Goal: Task Accomplishment & Management: Use online tool/utility

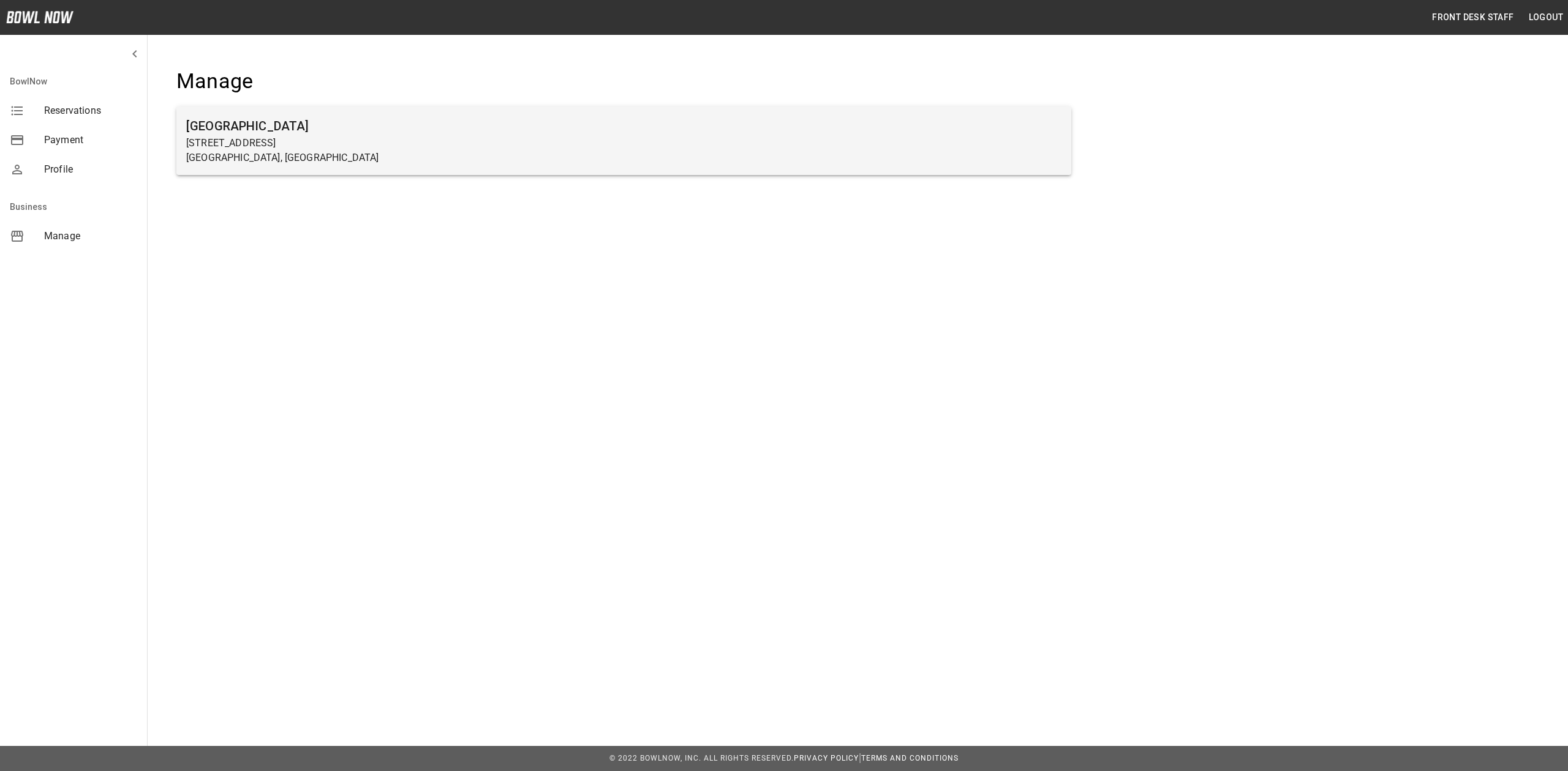
click at [262, 158] on p "[GEOGRAPHIC_DATA], [GEOGRAPHIC_DATA]" at bounding box center [623, 158] width 875 height 15
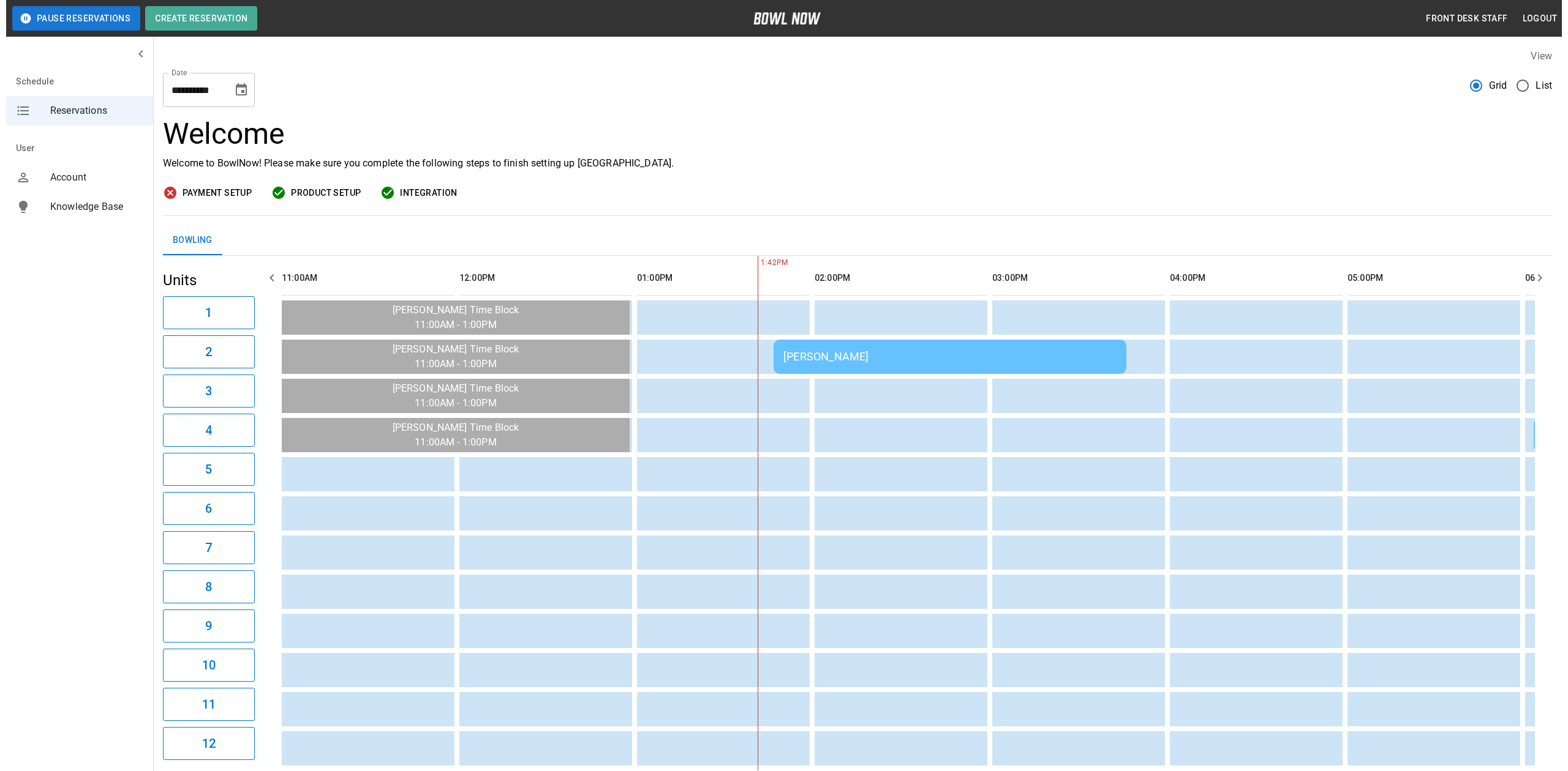
scroll to position [0, 355]
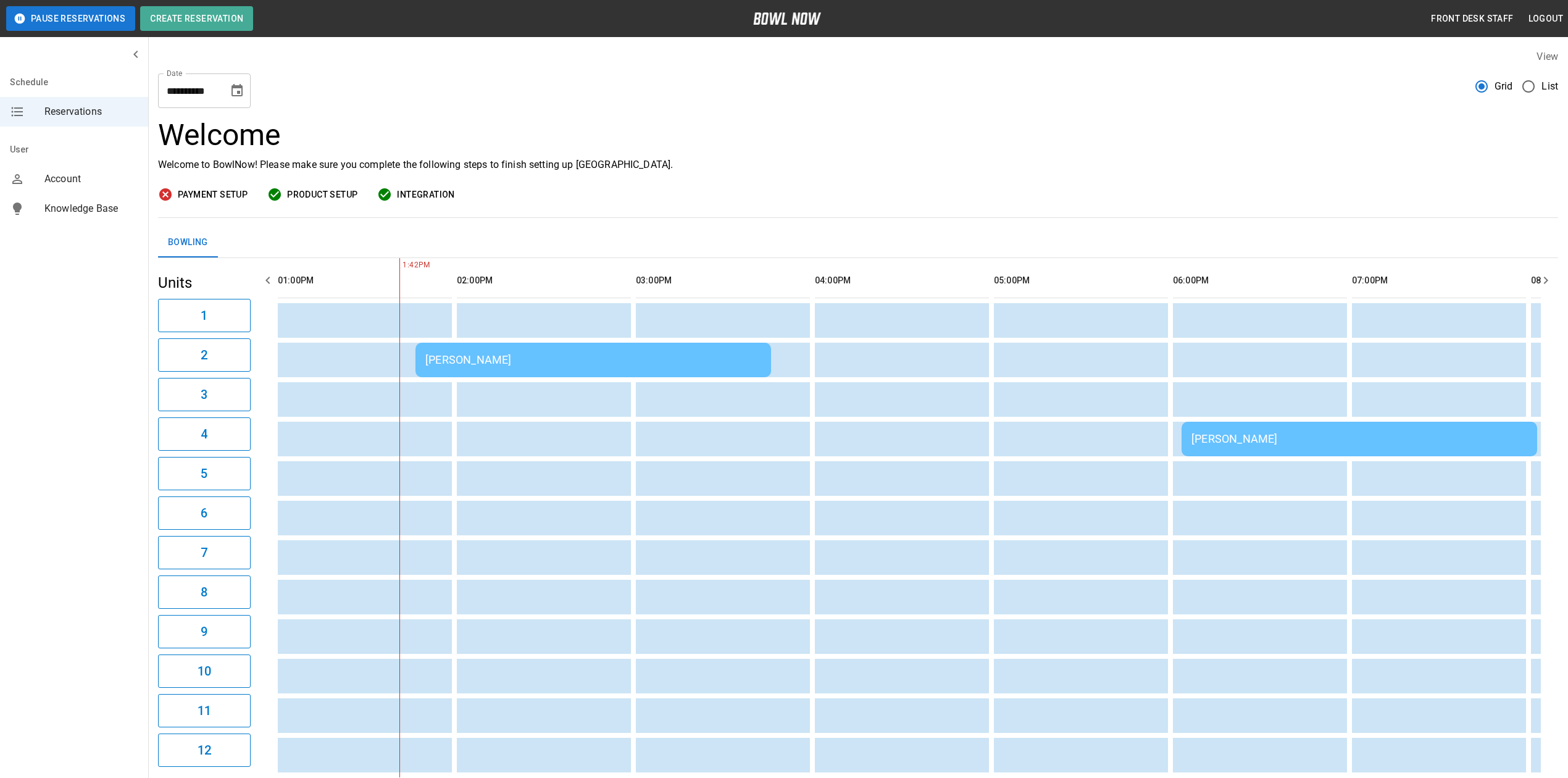
click at [609, 354] on div "[PERSON_NAME]" at bounding box center [593, 359] width 336 height 13
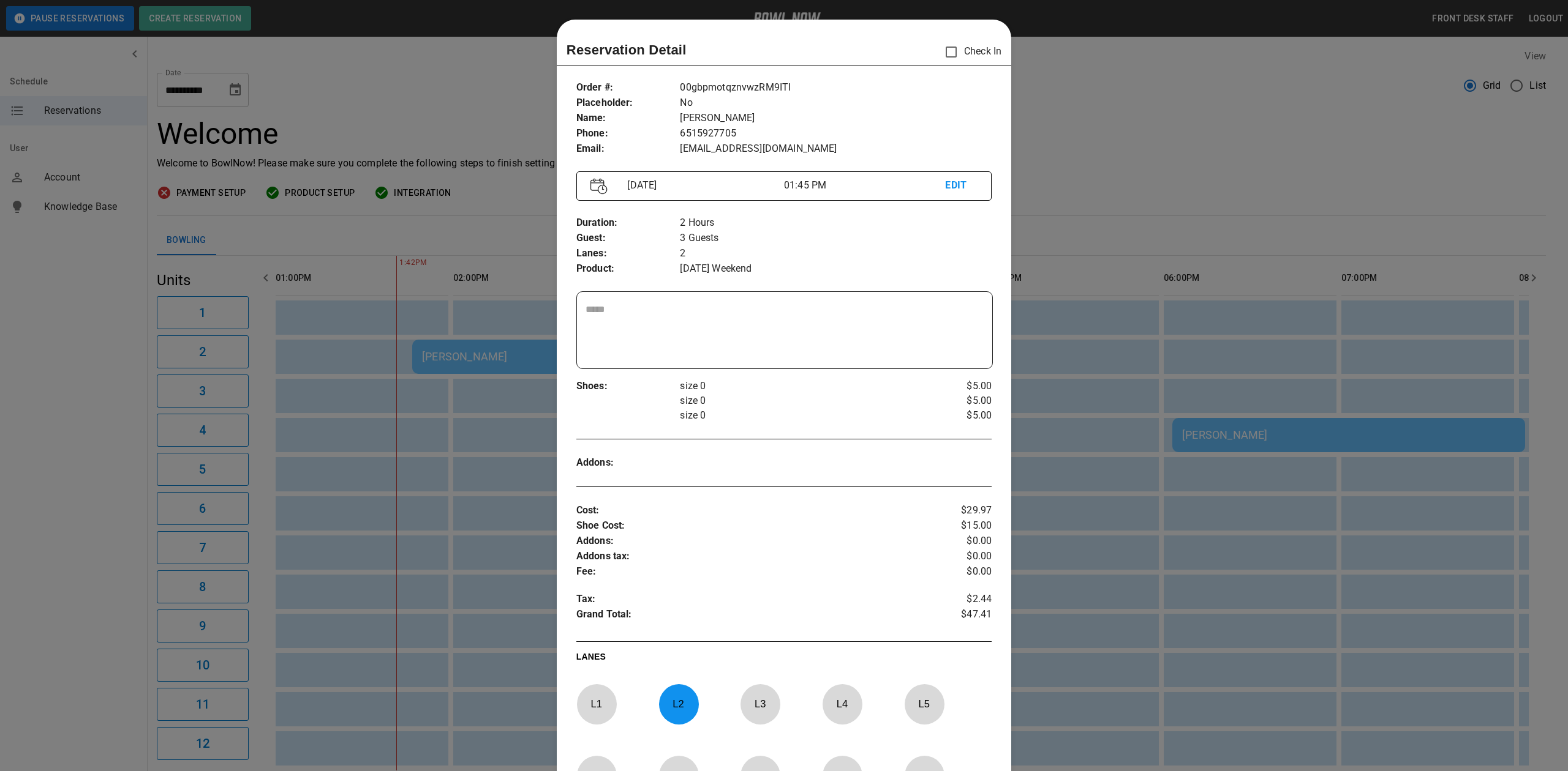
scroll to position [19, 0]
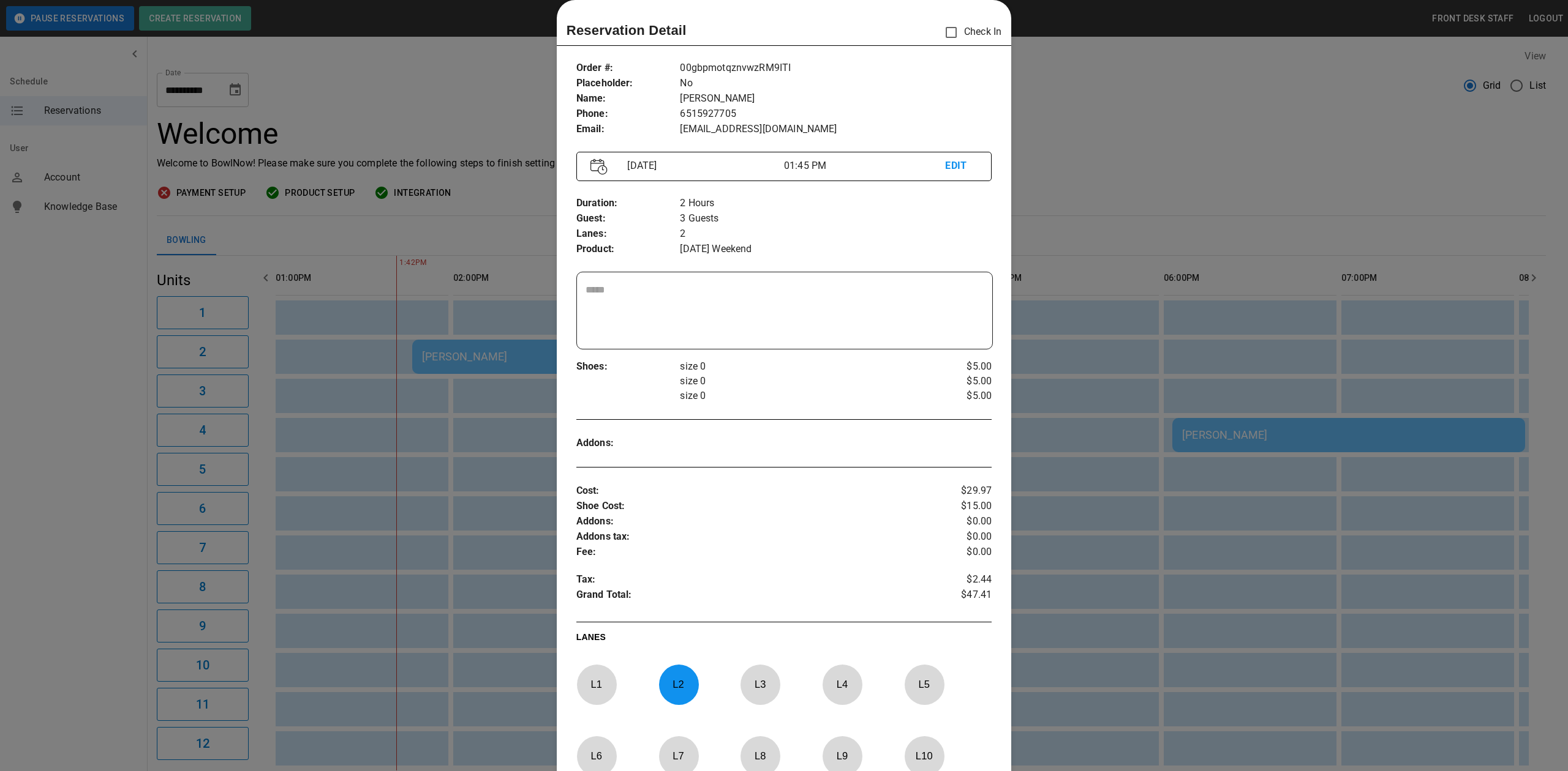
click at [1152, 152] on div at bounding box center [784, 385] width 1568 height 771
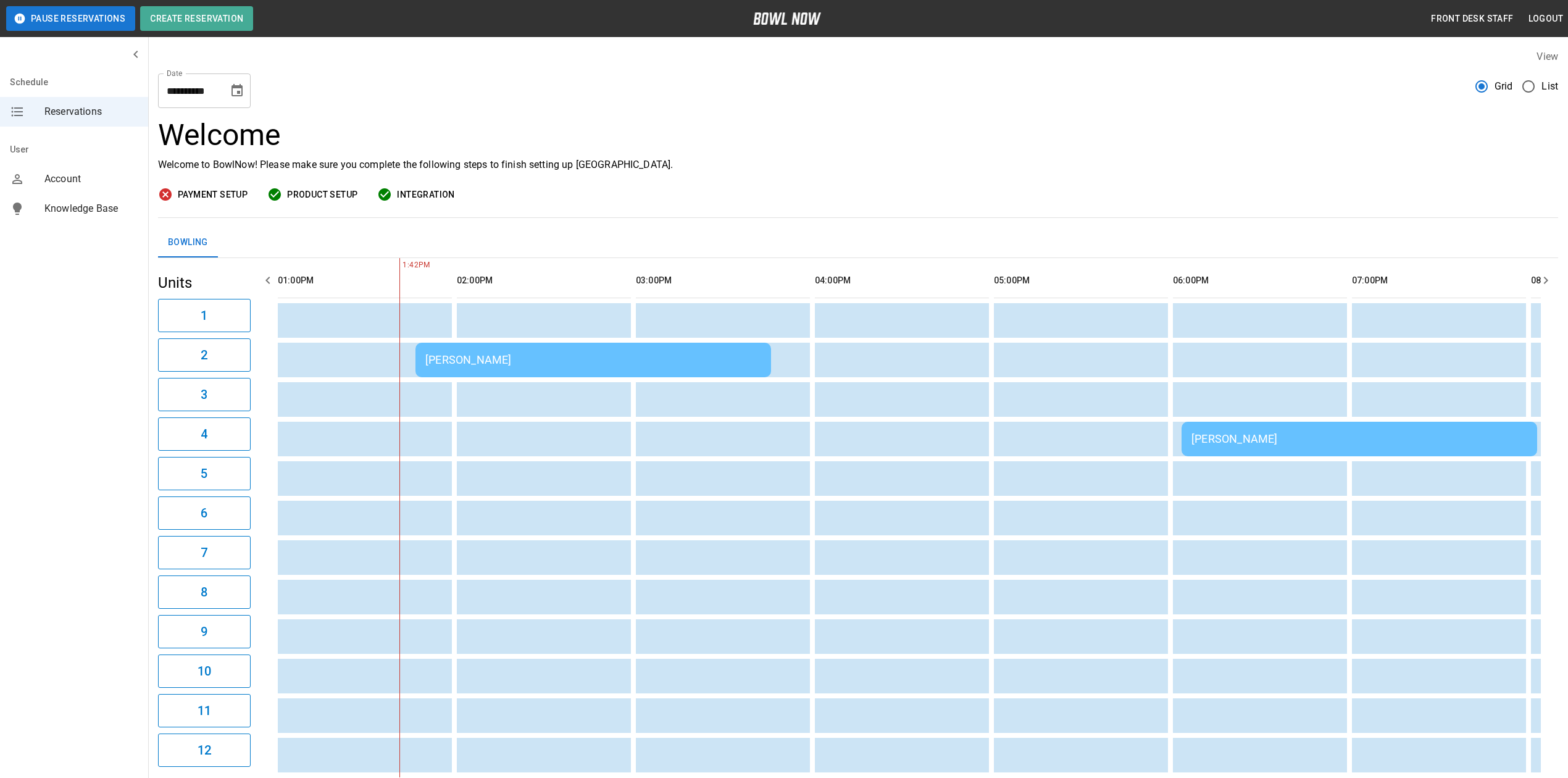
click at [443, 345] on td "[PERSON_NAME]" at bounding box center [593, 359] width 355 height 34
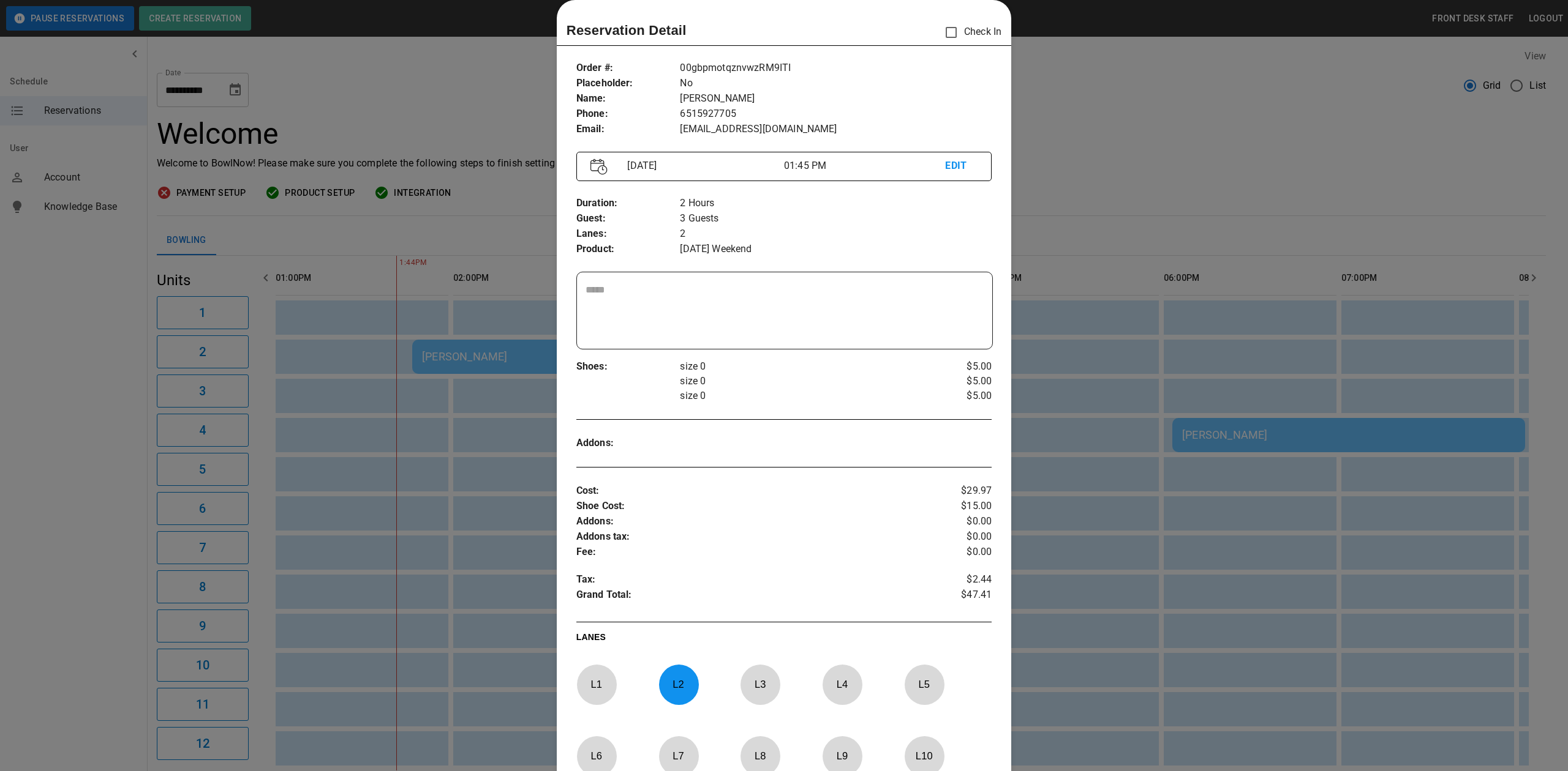
click at [1076, 215] on div at bounding box center [784, 385] width 1568 height 771
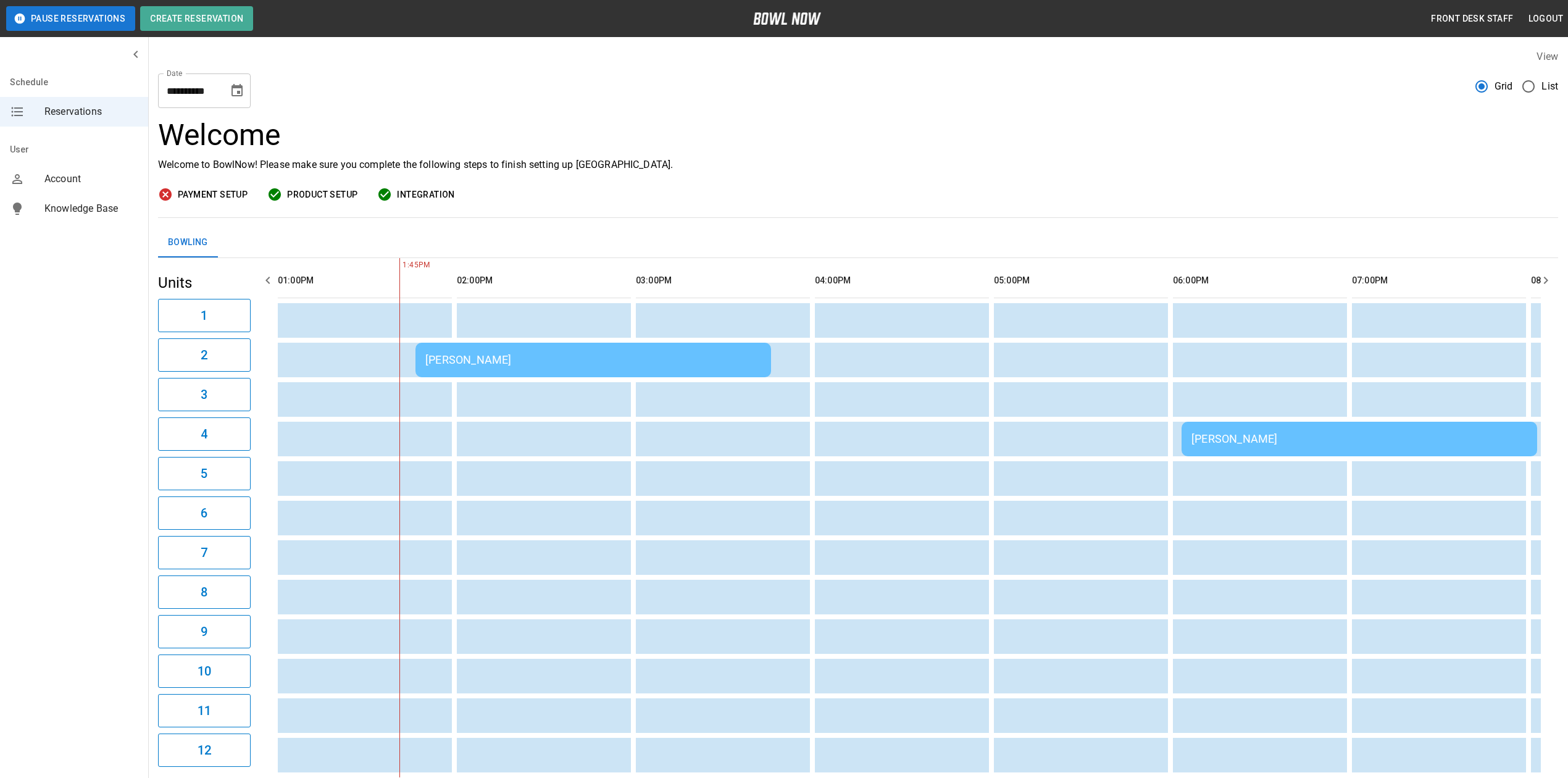
click at [598, 362] on div "[PERSON_NAME]" at bounding box center [593, 359] width 336 height 13
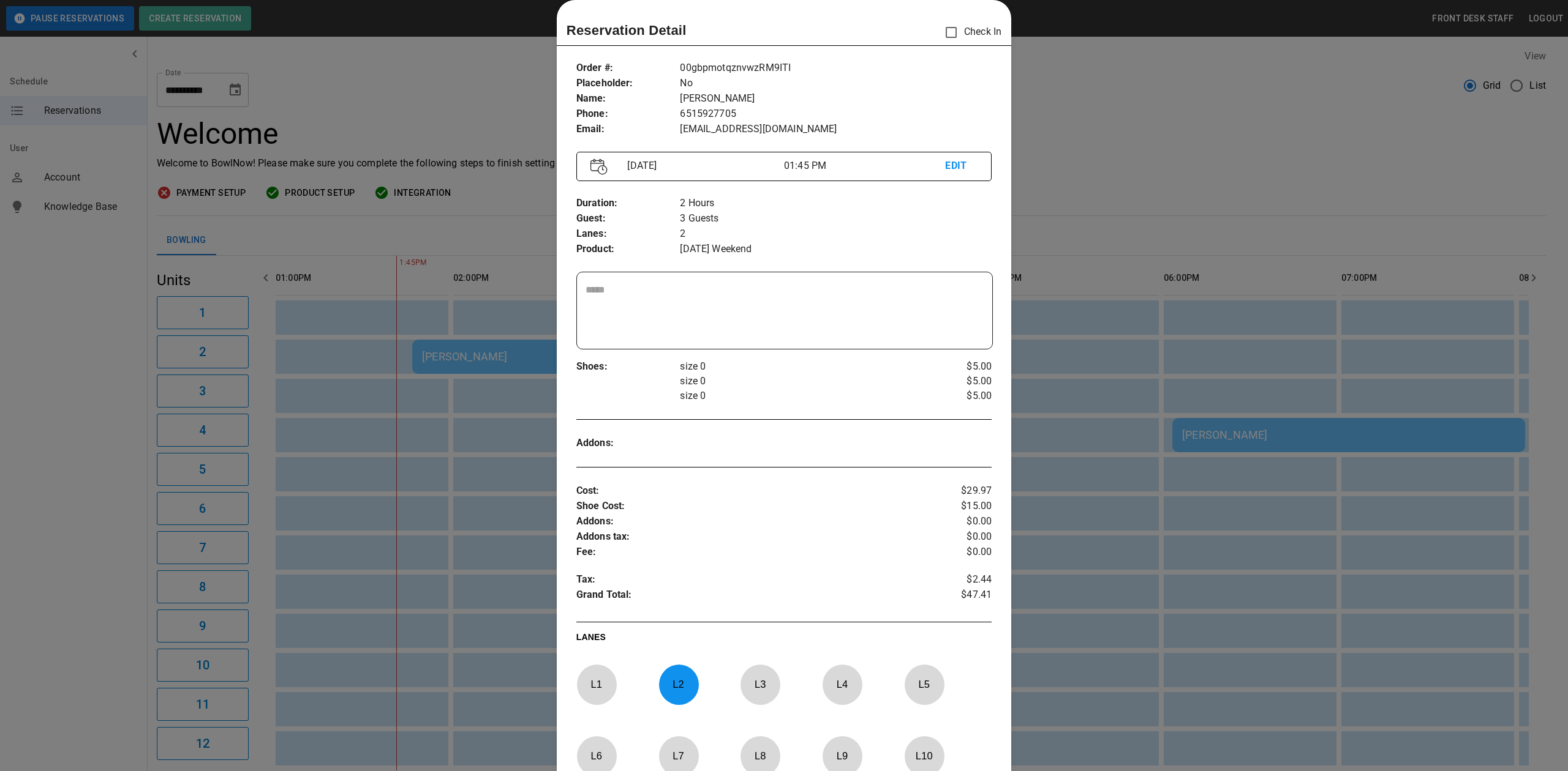
click at [957, 30] on p "Check In" at bounding box center [970, 32] width 63 height 26
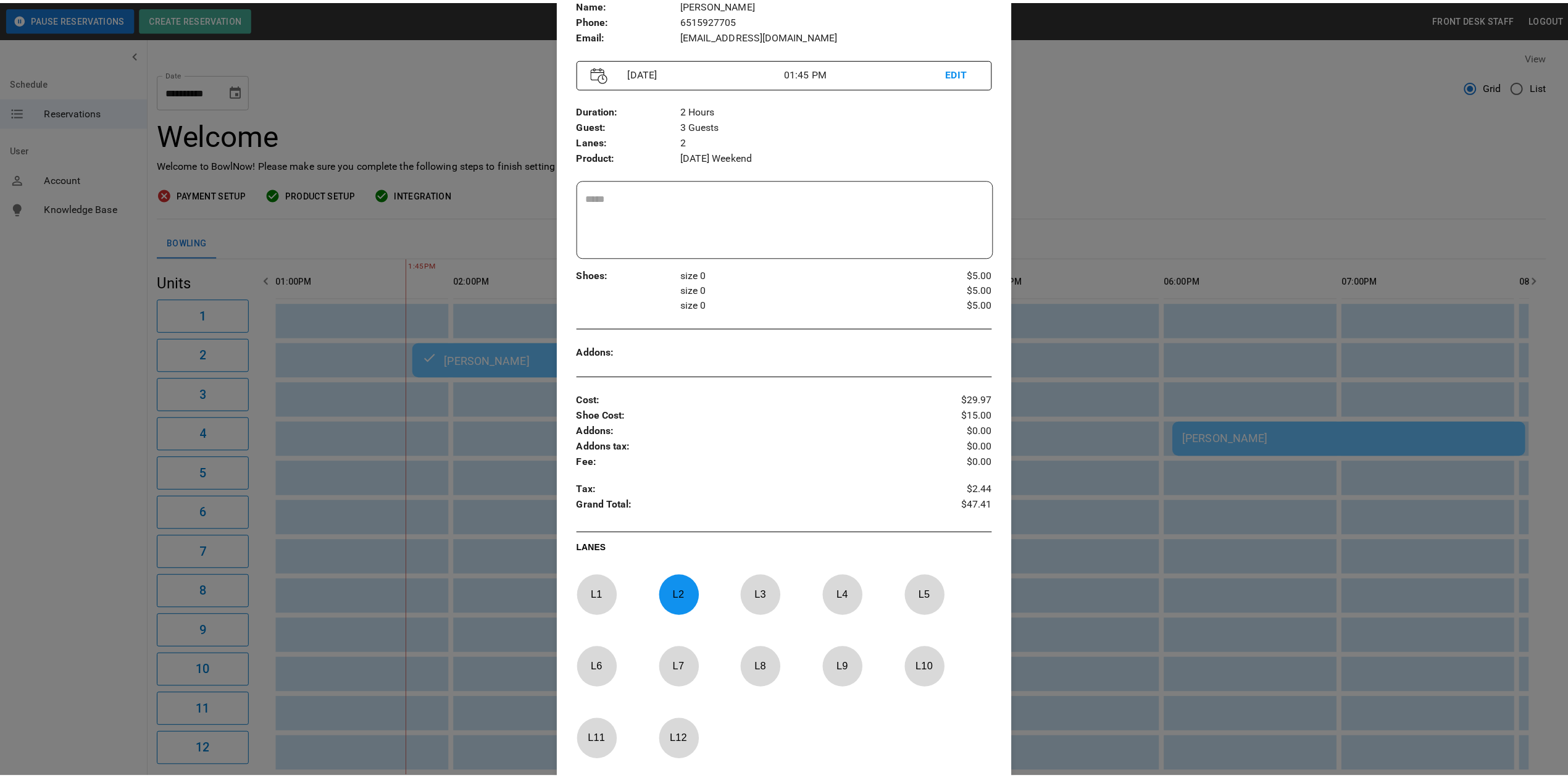
scroll to position [20, 0]
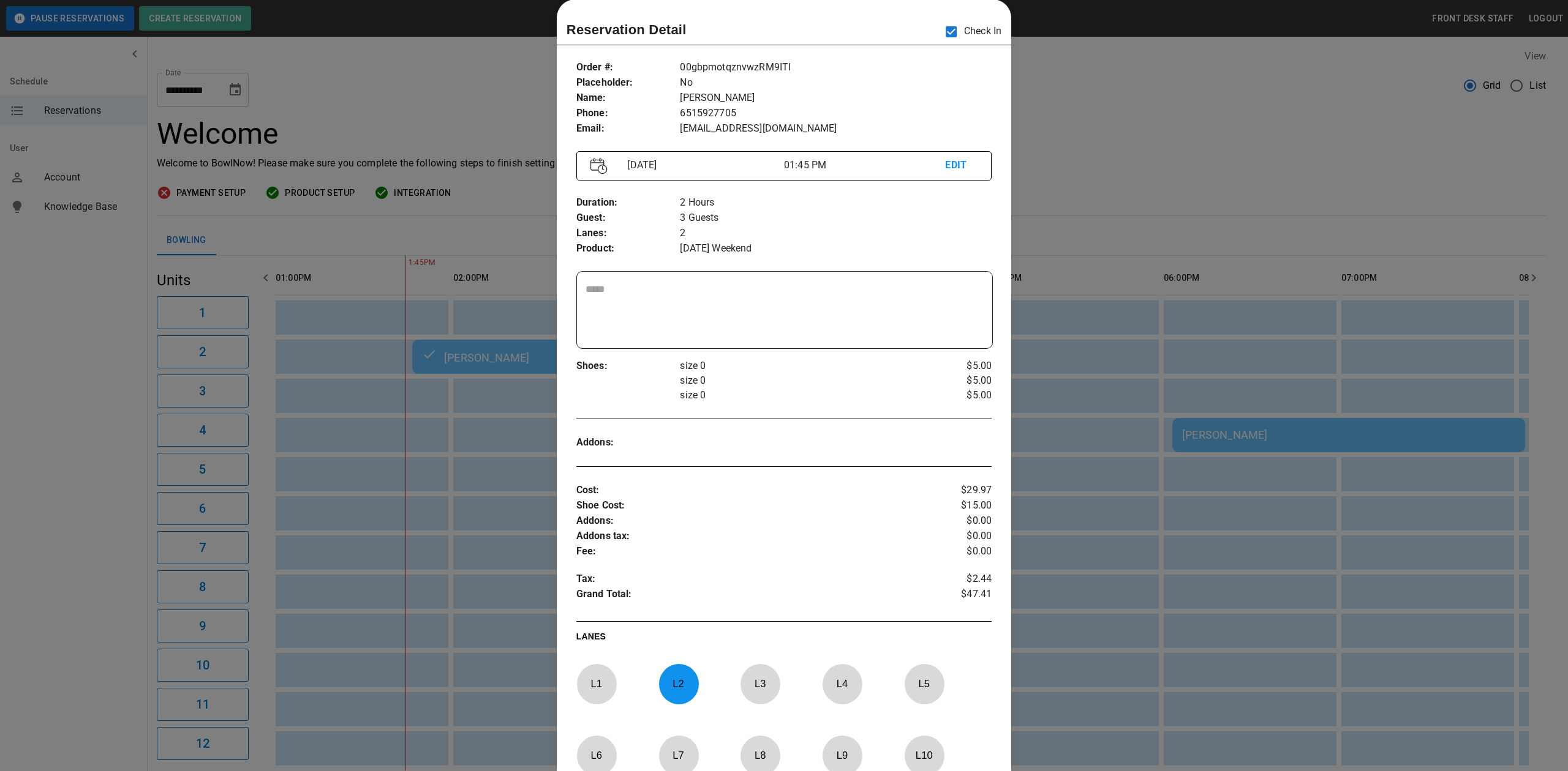
click at [1186, 250] on div at bounding box center [784, 385] width 1568 height 771
